Goal: Book appointment/travel/reservation

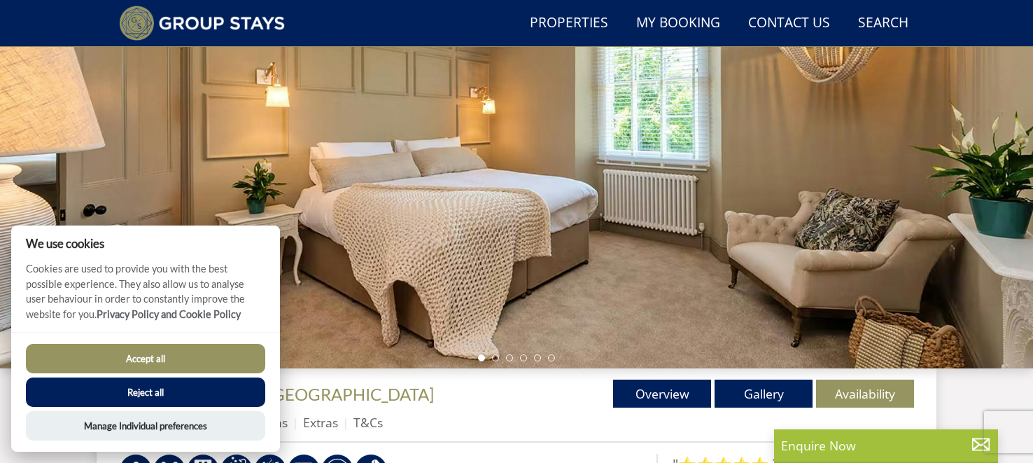
scroll to position [205, 0]
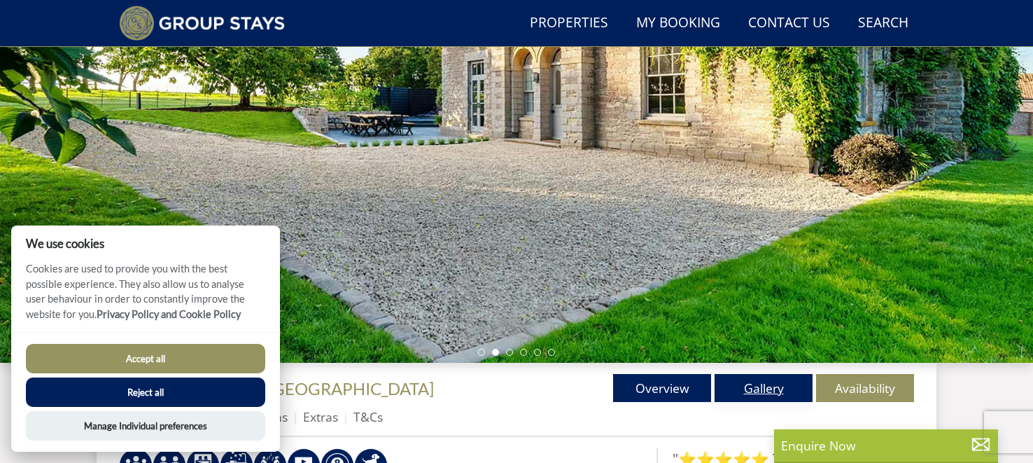
click at [767, 386] on link "Gallery" at bounding box center [764, 388] width 98 height 28
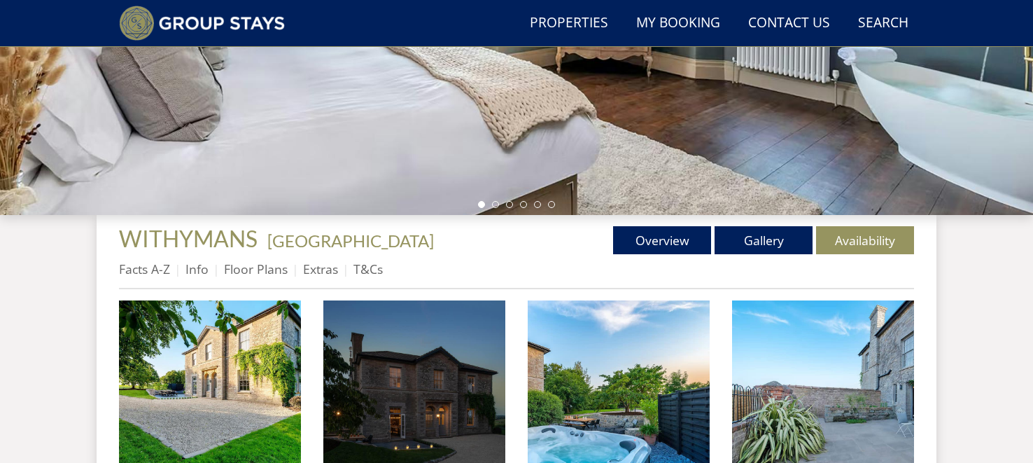
scroll to position [377, 0]
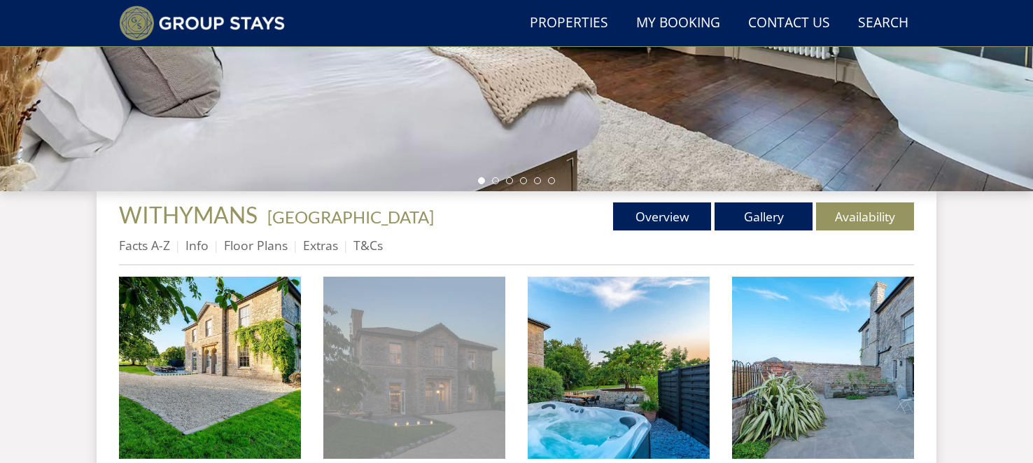
click at [440, 360] on img at bounding box center [414, 367] width 182 height 182
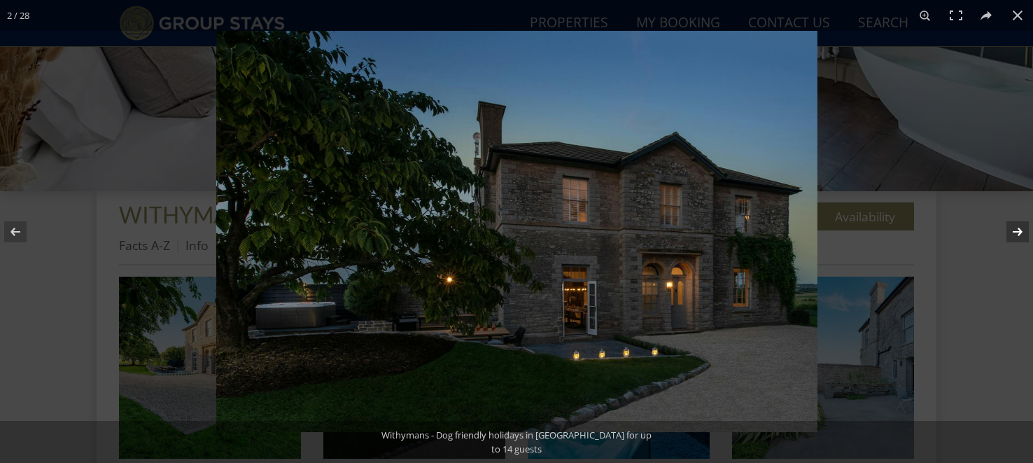
click at [1023, 235] on button at bounding box center [1008, 232] width 49 height 70
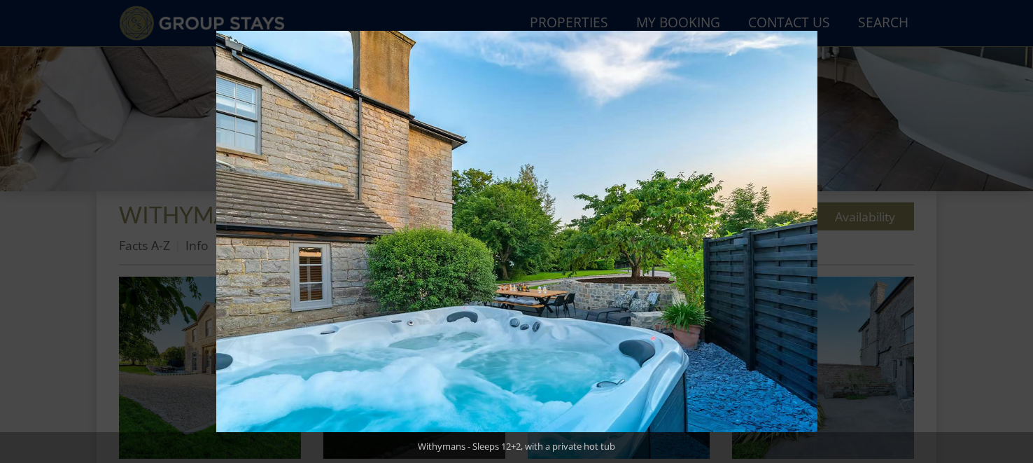
click at [1023, 235] on button at bounding box center [1008, 232] width 49 height 70
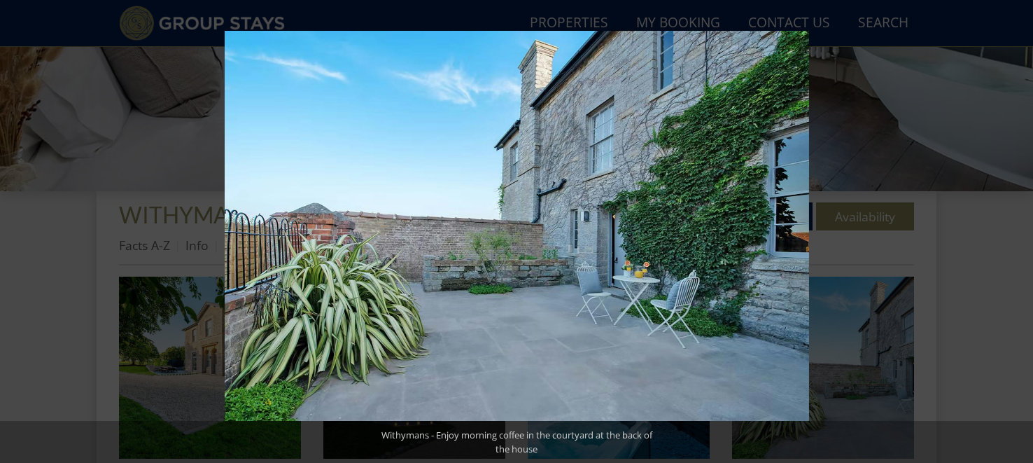
click at [1023, 235] on button at bounding box center [1008, 232] width 49 height 70
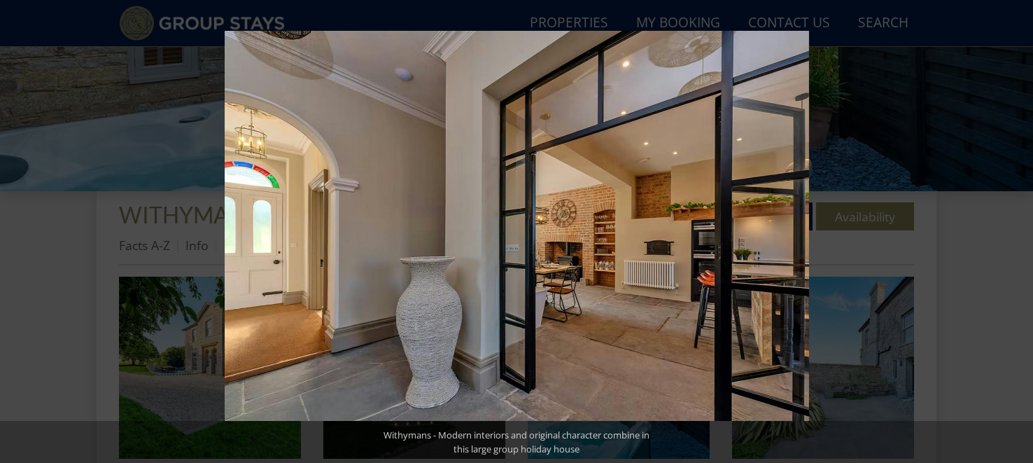
click at [1023, 235] on button at bounding box center [1008, 232] width 49 height 70
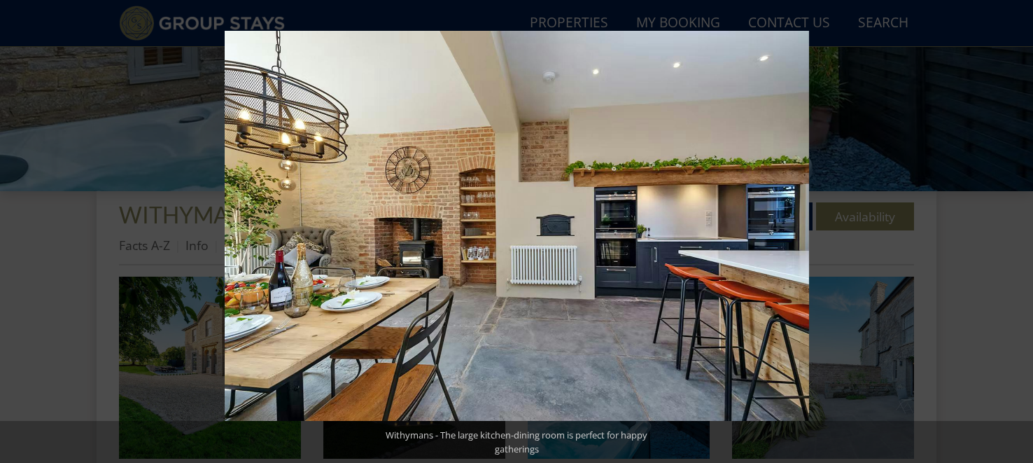
click at [1023, 235] on button at bounding box center [1008, 232] width 49 height 70
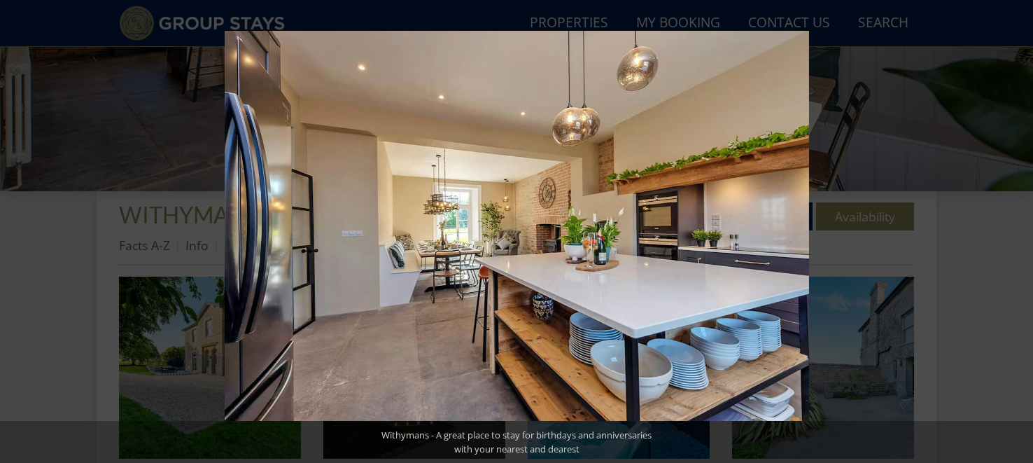
click at [1023, 235] on button at bounding box center [1008, 232] width 49 height 70
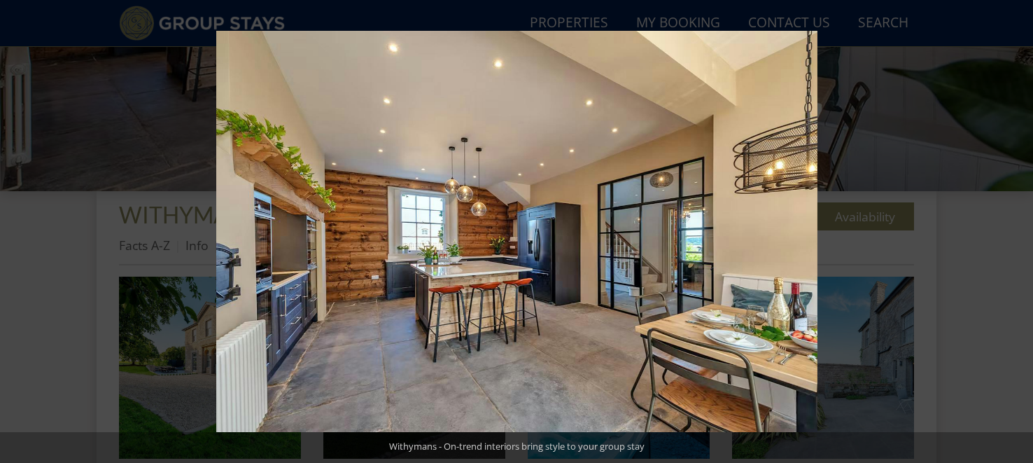
click at [1023, 235] on button at bounding box center [1008, 232] width 49 height 70
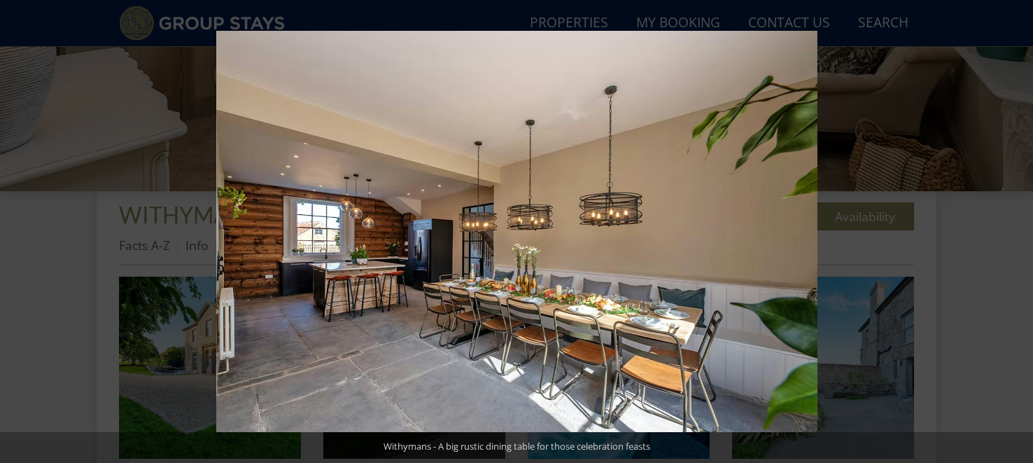
click at [1023, 235] on button at bounding box center [1008, 232] width 49 height 70
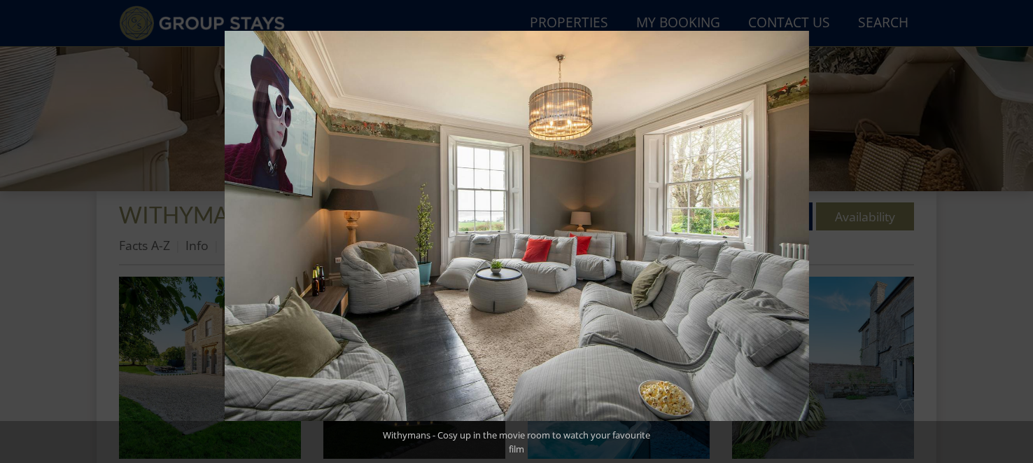
click at [1023, 235] on button at bounding box center [1008, 232] width 49 height 70
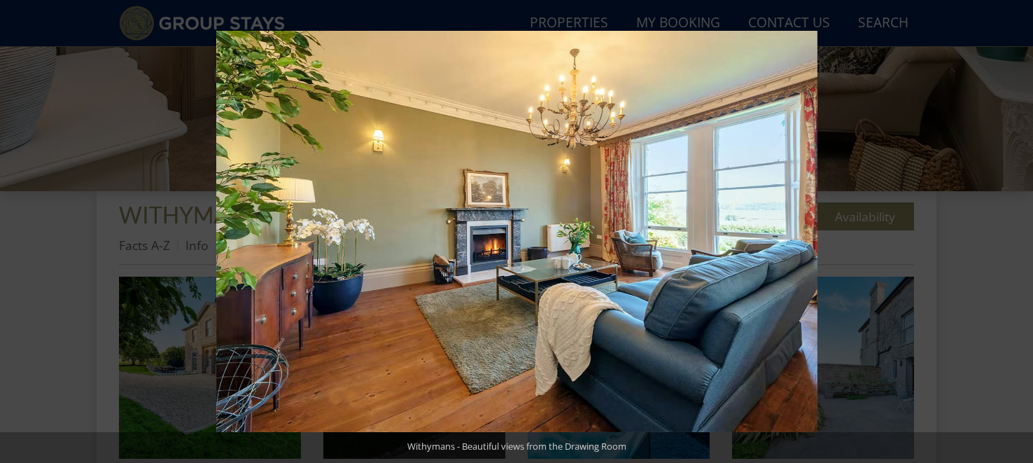
click at [1023, 235] on button at bounding box center [1008, 232] width 49 height 70
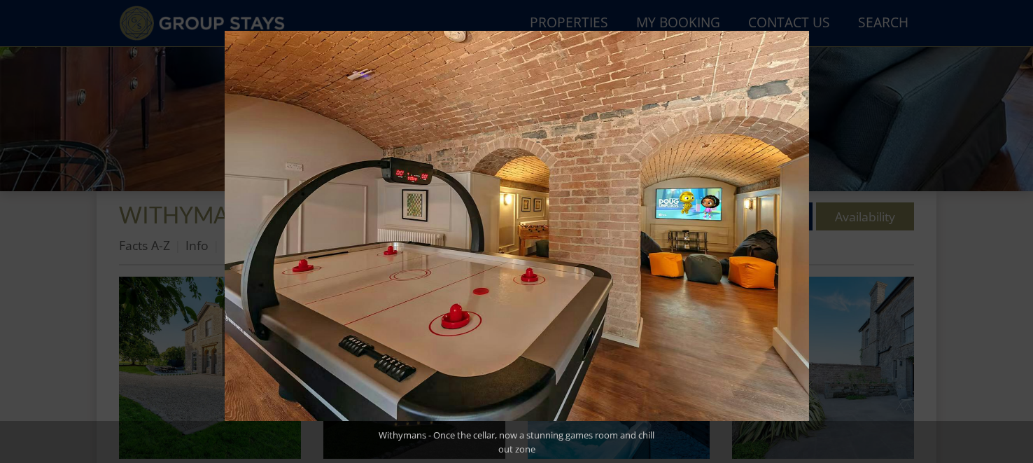
click at [1023, 235] on button at bounding box center [1008, 232] width 49 height 70
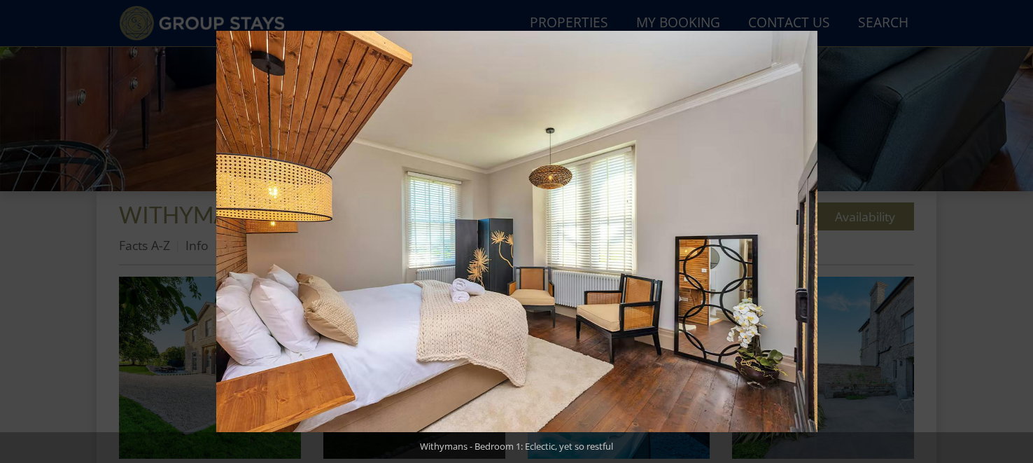
click at [1023, 235] on button at bounding box center [1008, 232] width 49 height 70
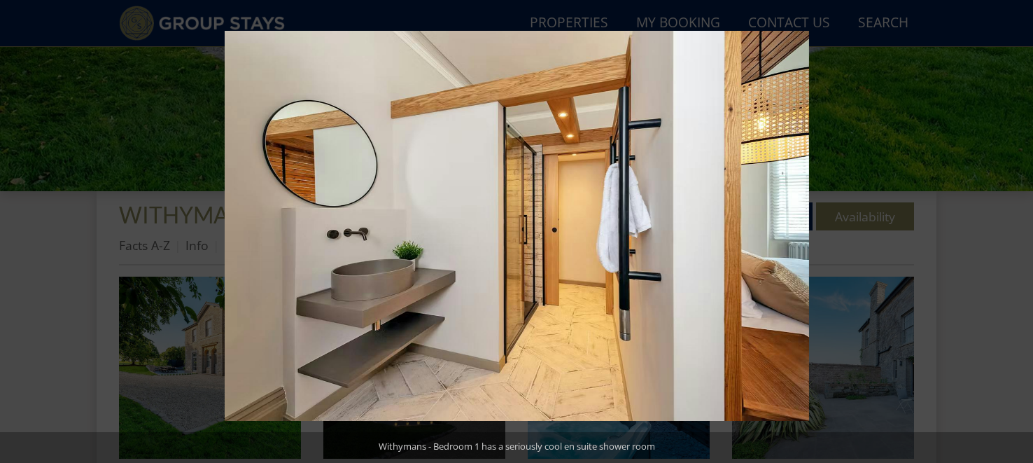
click at [1023, 235] on button at bounding box center [1008, 232] width 49 height 70
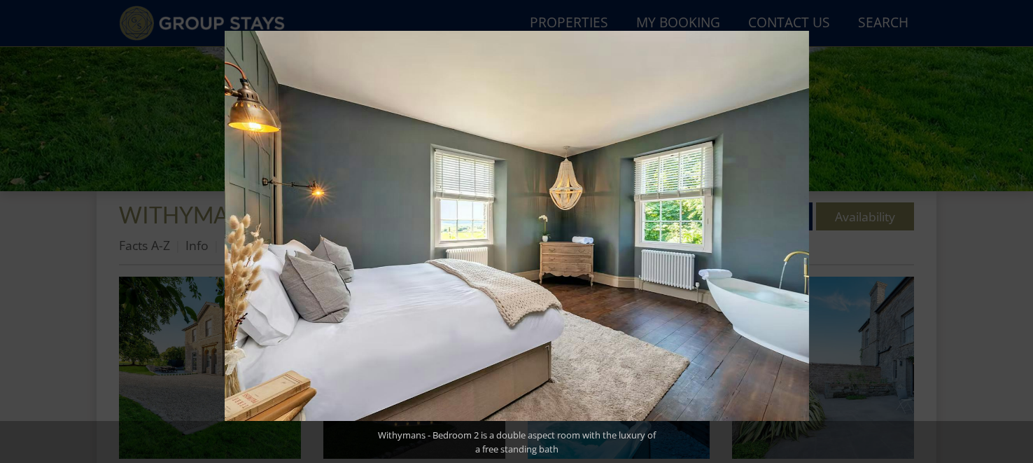
click at [1023, 235] on button at bounding box center [1008, 232] width 49 height 70
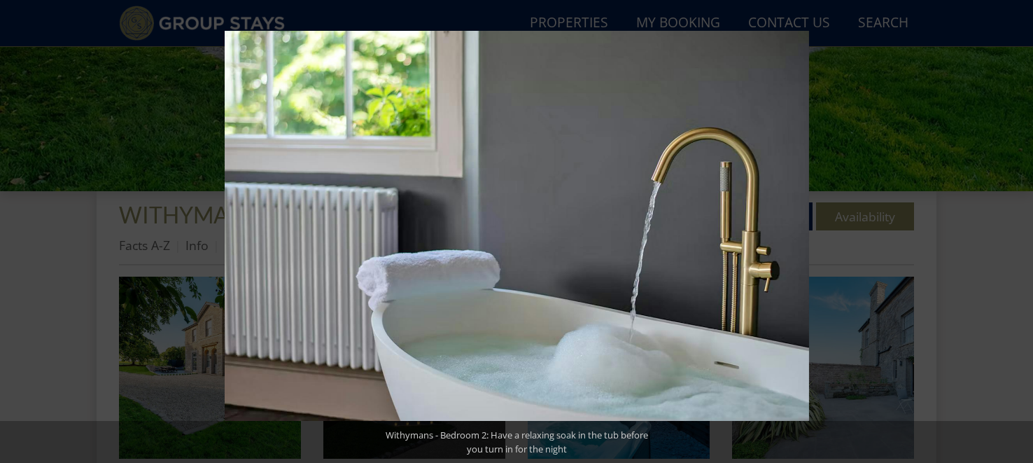
click at [1023, 235] on button at bounding box center [1008, 232] width 49 height 70
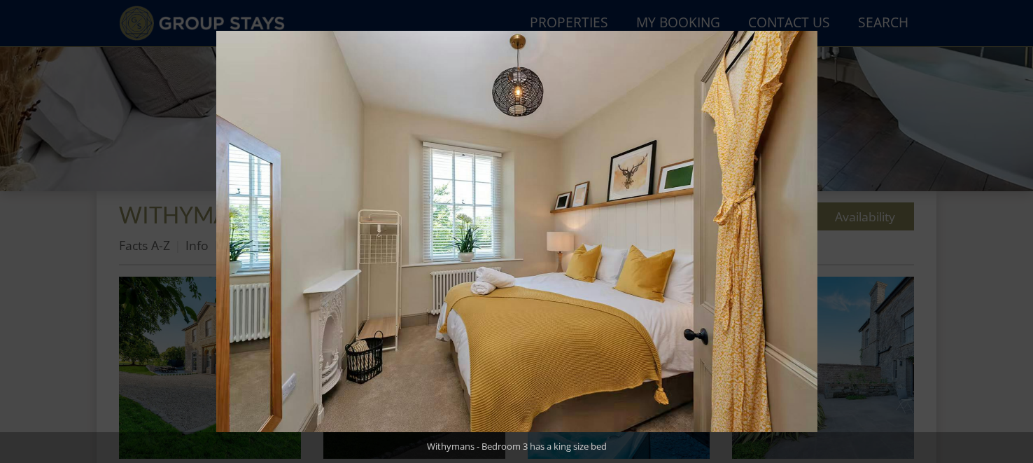
click at [1023, 235] on button at bounding box center [1008, 232] width 49 height 70
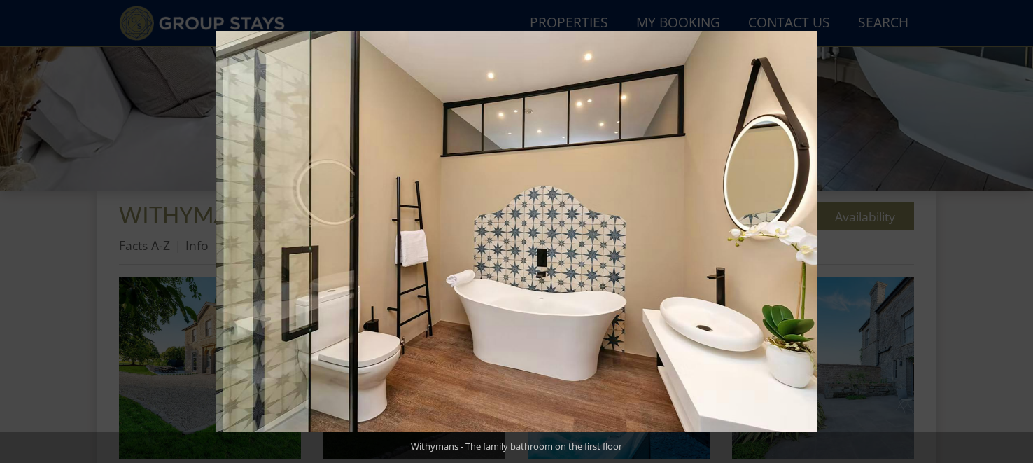
click at [1023, 235] on button at bounding box center [1008, 232] width 49 height 70
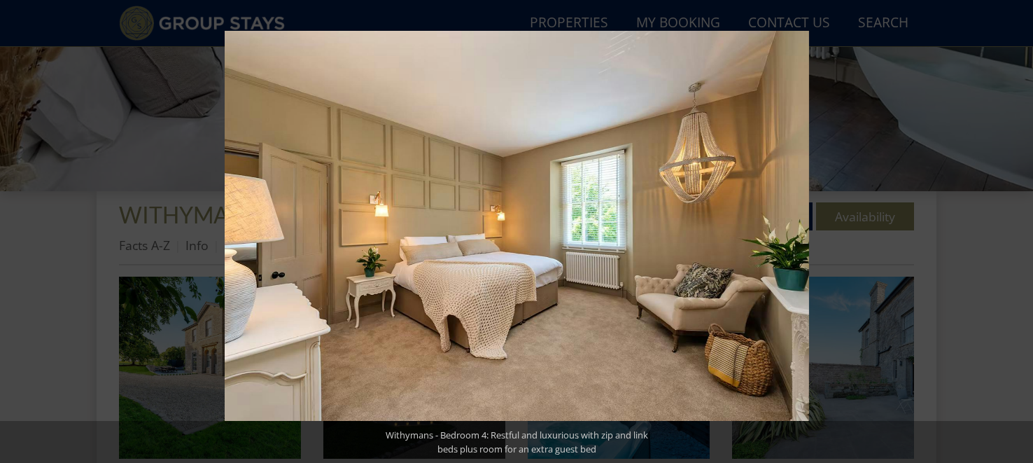
click at [1023, 235] on button at bounding box center [1008, 232] width 49 height 70
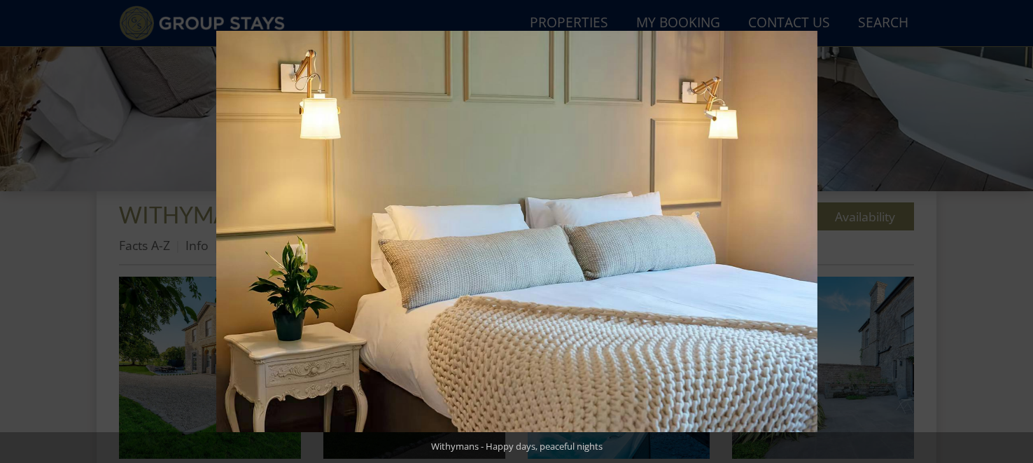
click at [1023, 235] on button at bounding box center [1008, 232] width 49 height 70
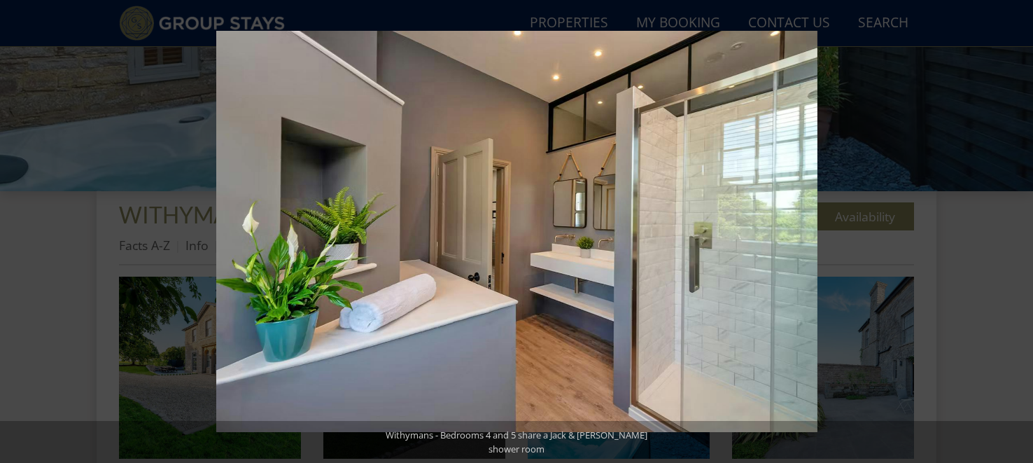
click at [1023, 235] on button at bounding box center [1008, 232] width 49 height 70
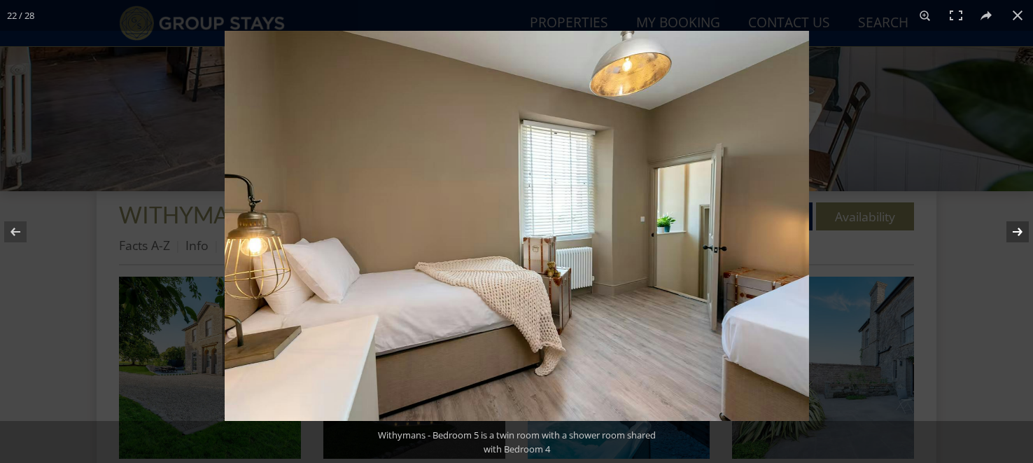
click at [1020, 232] on button at bounding box center [1008, 232] width 49 height 70
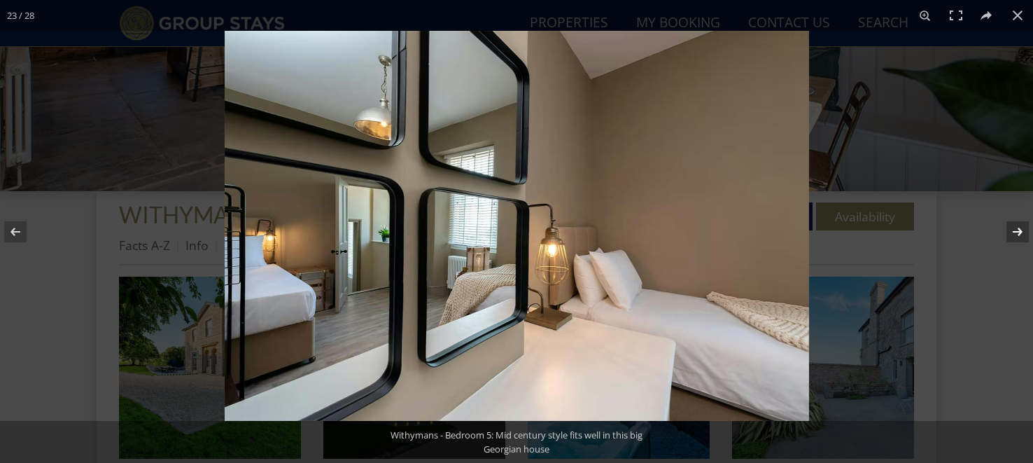
click at [1020, 232] on button at bounding box center [1008, 232] width 49 height 70
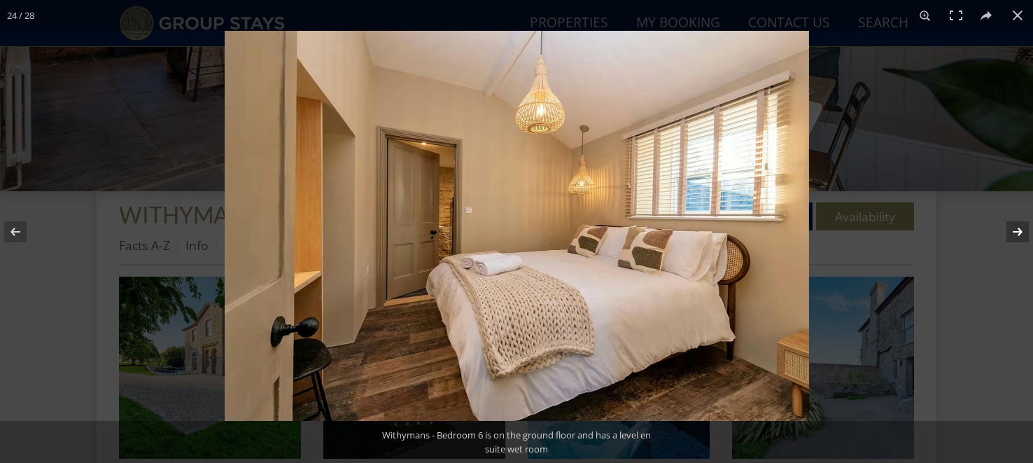
click at [1020, 232] on button at bounding box center [1008, 232] width 49 height 70
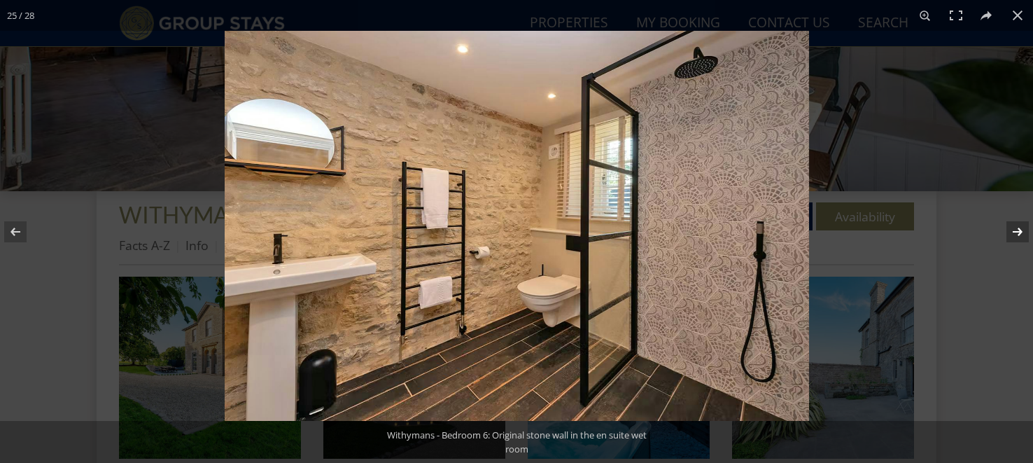
click at [1020, 232] on button at bounding box center [1008, 232] width 49 height 70
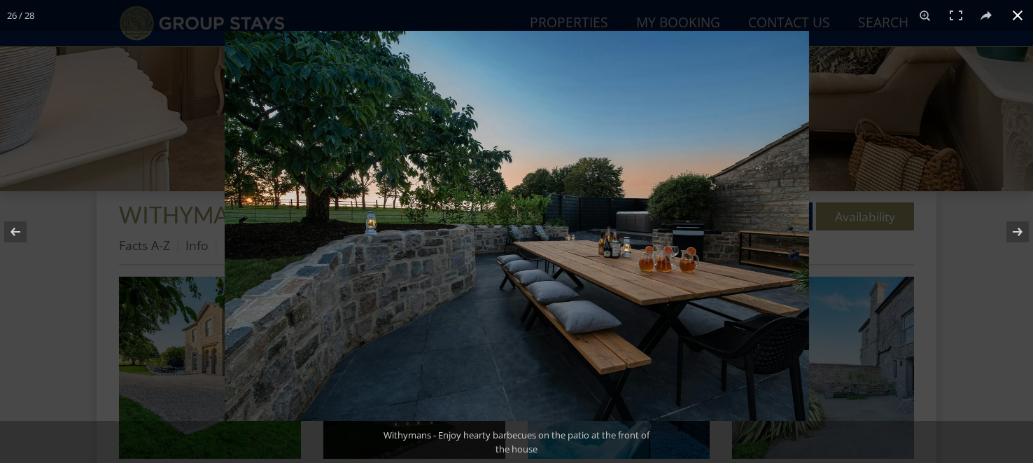
click at [1017, 17] on button at bounding box center [1017, 15] width 31 height 31
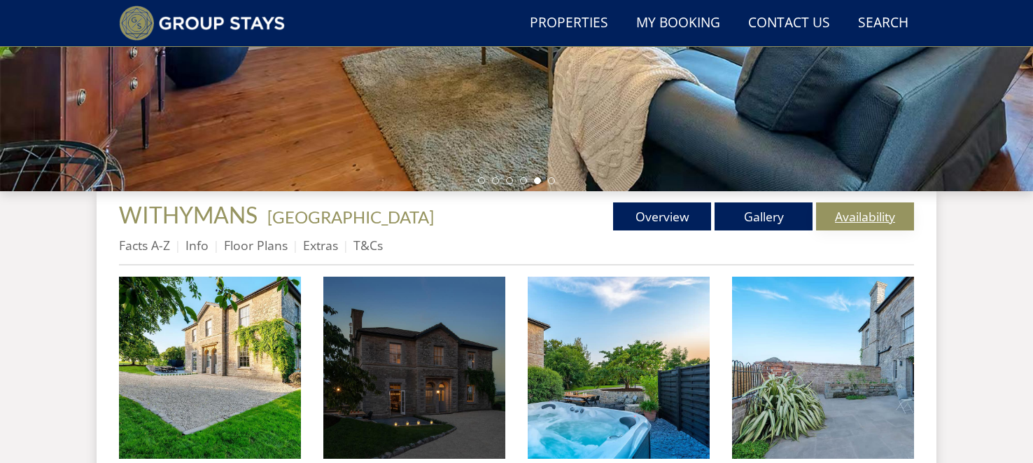
click at [856, 214] on link "Availability" at bounding box center [865, 216] width 98 height 28
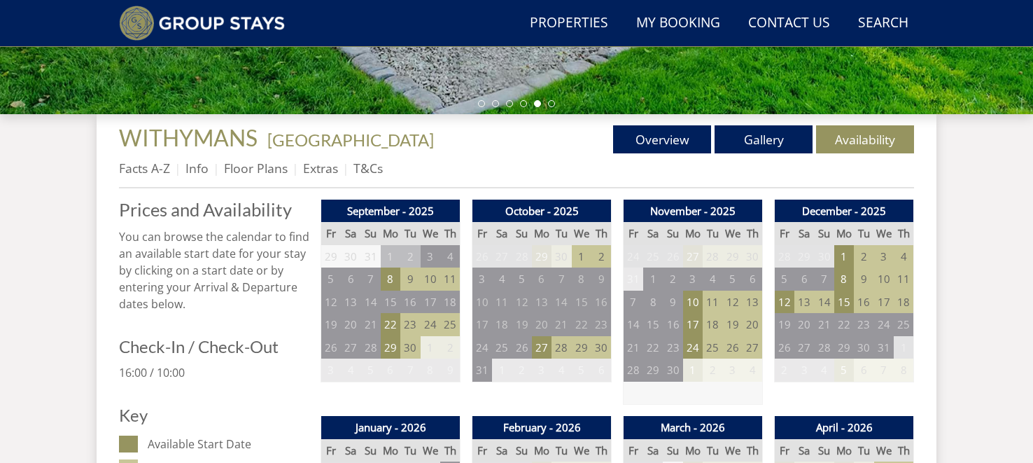
scroll to position [456, 0]
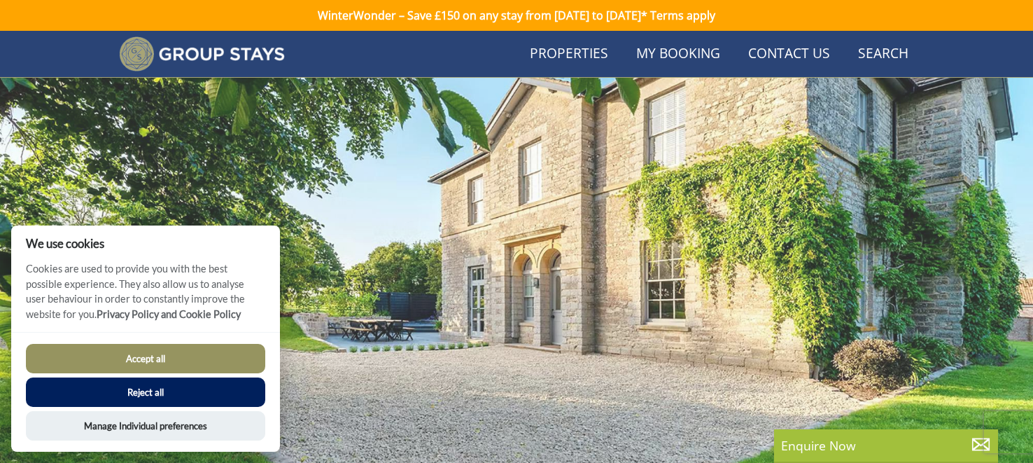
scroll to position [205, 0]
